Goal: Task Accomplishment & Management: Manage account settings

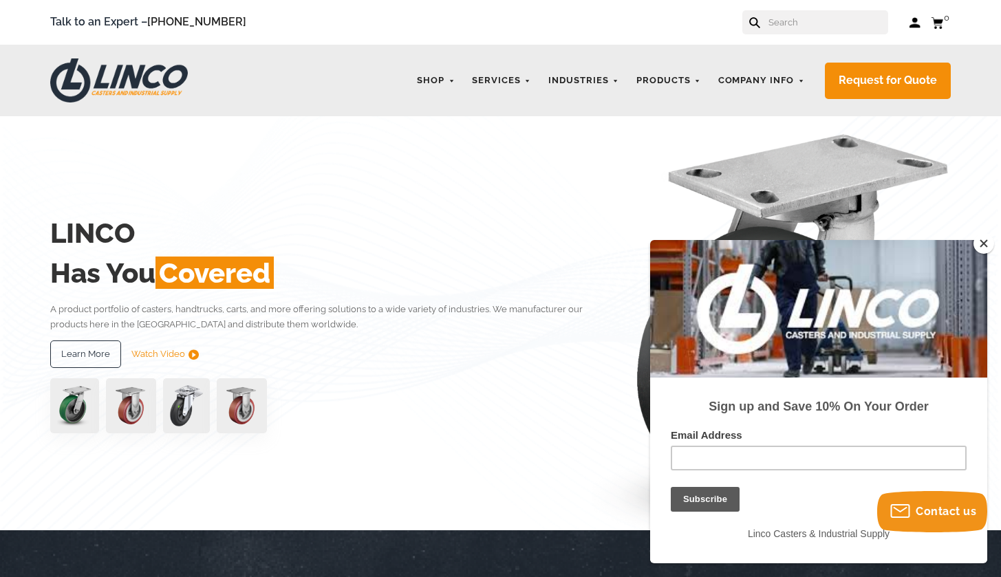
click at [915, 25] on link "Log in" at bounding box center [914, 23] width 12 height 14
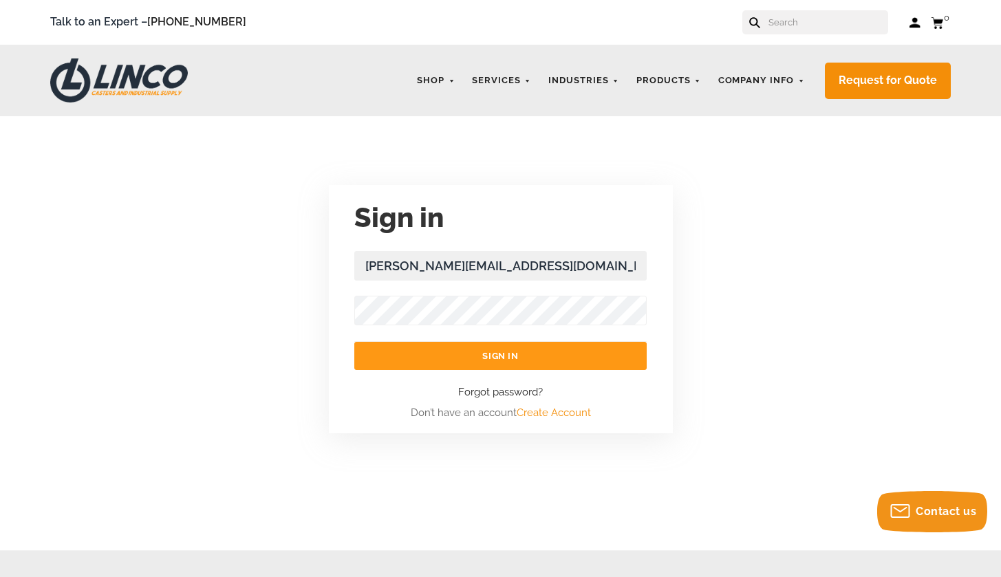
type input "havlin@hanover.edu"
click at [500, 356] on input "Sign in" at bounding box center [500, 356] width 292 height 28
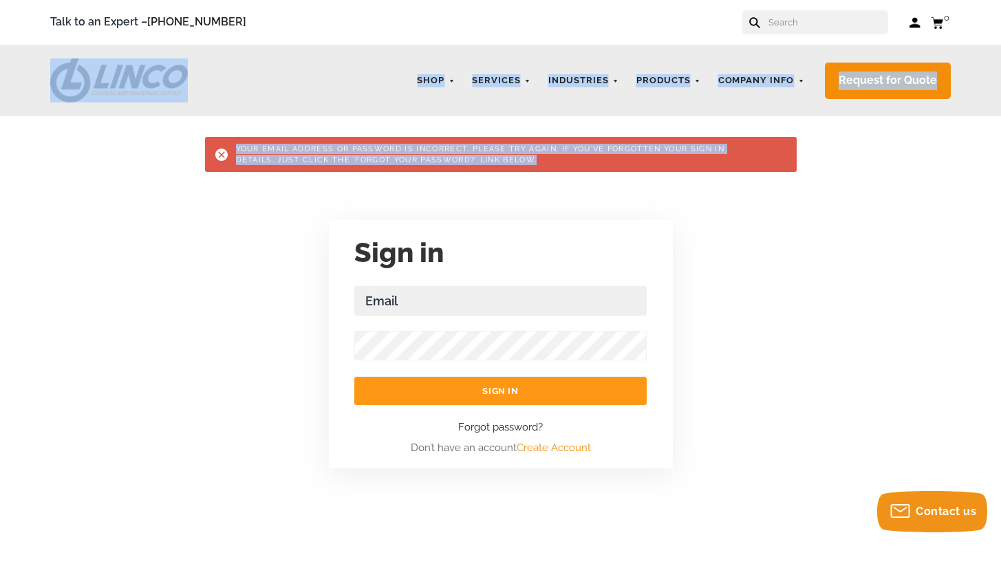
drag, startPoint x: 274, startPoint y: 205, endPoint x: 145, endPoint y: 69, distance: 187.8
click at [144, 69] on div "Talk to an Expert – 866-306-9566 Log in Cart 0 Your Cart Your cart is empty LIN…" at bounding box center [500, 497] width 1001 height 995
